Goal: Task Accomplishment & Management: Manage account settings

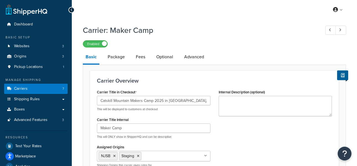
select select "pickup"
click at [50, 91] on link "Carriers 7" at bounding box center [36, 89] width 64 height 10
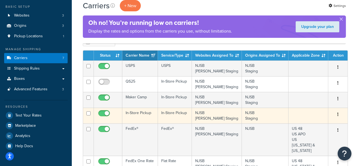
scroll to position [61, 0]
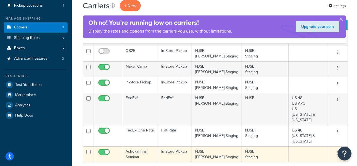
click at [137, 146] on td "Ashokan Fall Seminar" at bounding box center [140, 154] width 36 height 16
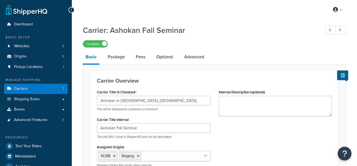
select select "pickup"
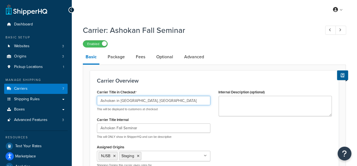
drag, startPoint x: 160, startPoint y: 101, endPoint x: 77, endPoint y: 105, distance: 82.9
click at [160, 100] on input "Ashokan in [GEOGRAPHIC_DATA], [GEOGRAPHIC_DATA]" at bounding box center [153, 100] width 113 height 9
drag, startPoint x: 157, startPoint y: 101, endPoint x: 71, endPoint y: 105, distance: 85.4
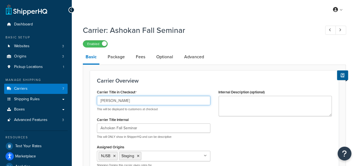
click at [106, 100] on input "[PERSON_NAME]" at bounding box center [153, 100] width 113 height 9
click at [135, 101] on input "[PERSON_NAME]" at bounding box center [153, 100] width 113 height 9
click at [127, 101] on input "[PERSON_NAME] All Forged Knife Show" at bounding box center [153, 100] width 113 height 9
click at [128, 101] on input "[PERSON_NAME] All Forged Knife Show" at bounding box center [153, 100] width 113 height 9
drag, startPoint x: 128, startPoint y: 101, endPoint x: 89, endPoint y: 100, distance: 38.4
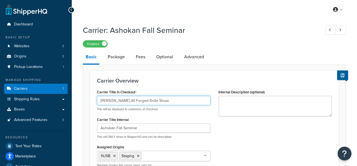
type input "[PERSON_NAME] All Forged Knife Show"
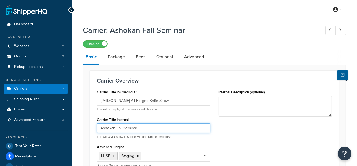
drag, startPoint x: 142, startPoint y: 128, endPoint x: 59, endPoint y: 129, distance: 83.4
paste input "[PERSON_NAME]"
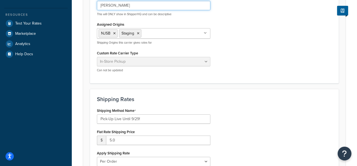
scroll to position [153, 0]
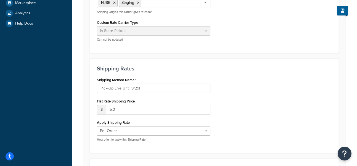
type input "[PERSON_NAME]"
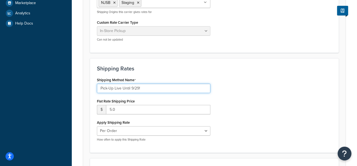
click at [139, 88] on input "Pick-Up Live Until 9/29!" at bounding box center [153, 88] width 113 height 9
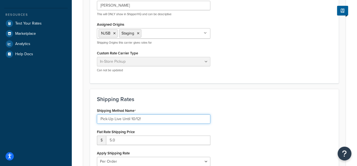
scroll to position [31, 0]
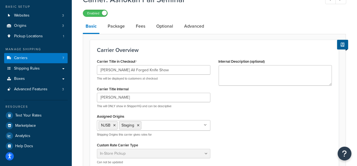
type input "Pick-Up Live Until 10/12!"
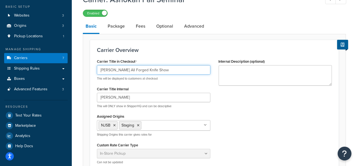
click at [177, 71] on input "[PERSON_NAME] All Forged Knife Show" at bounding box center [153, 69] width 113 height 9
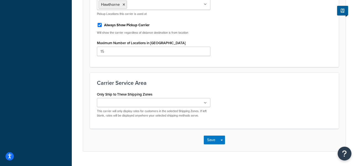
scroll to position [349, 0]
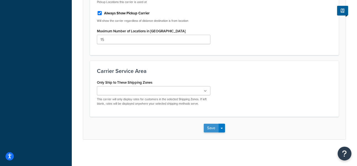
click at [208, 125] on button "Save" at bounding box center [211, 128] width 15 height 9
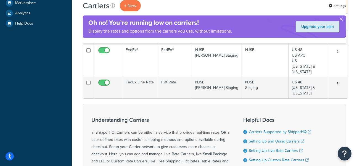
scroll to position [184, 0]
